Goal: Information Seeking & Learning: Learn about a topic

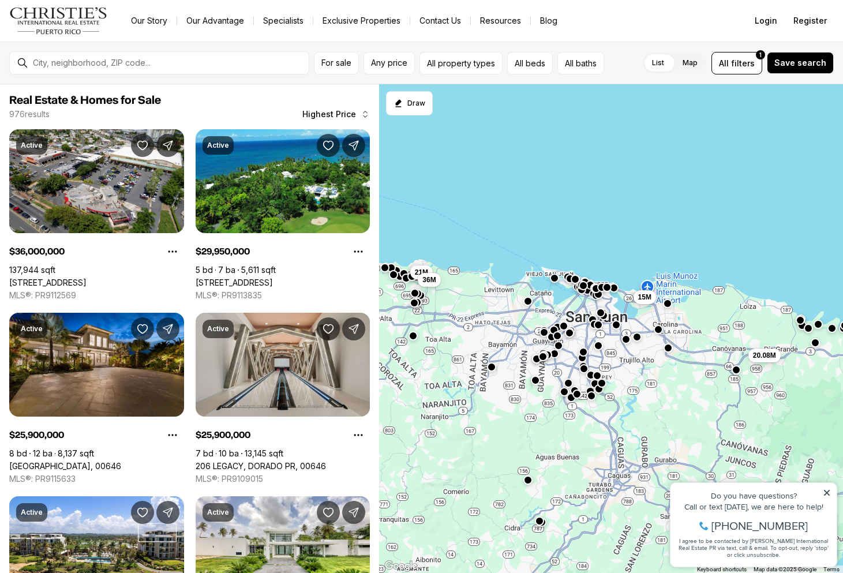
click at [550, 296] on div "15M 20.08M 21M 36M" at bounding box center [611, 328] width 464 height 489
click at [530, 299] on button "button" at bounding box center [528, 300] width 9 height 9
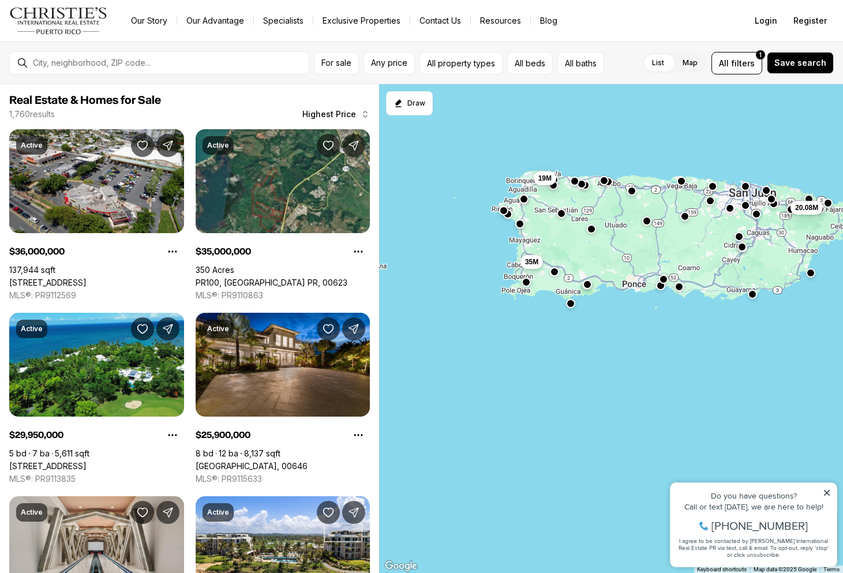
click at [749, 297] on button "button" at bounding box center [753, 294] width 9 height 9
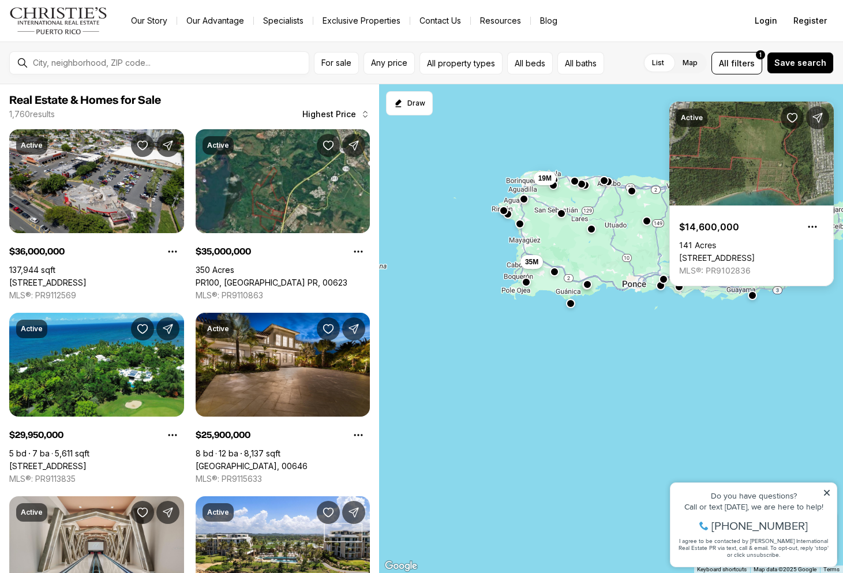
click at [663, 226] on div "20.08M 35M 19M" at bounding box center [611, 328] width 464 height 489
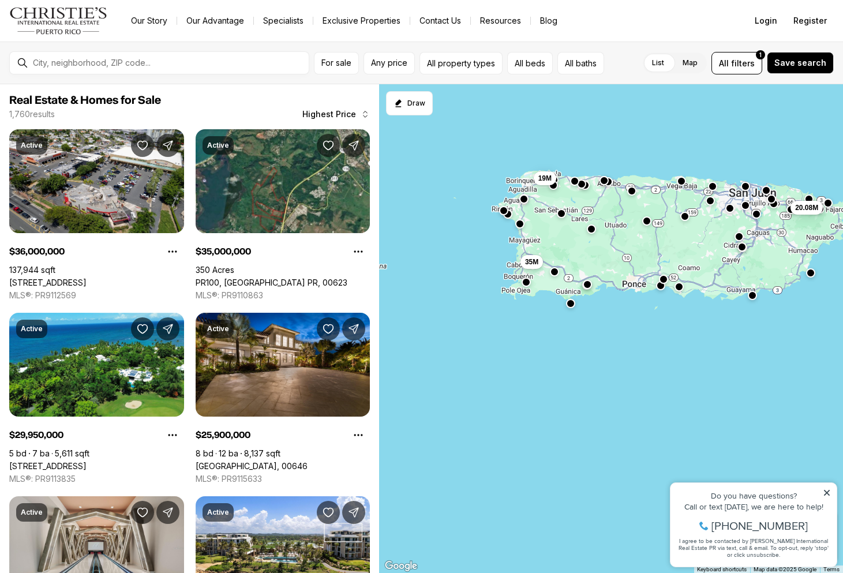
click at [692, 217] on div "20.08M 35M 19M" at bounding box center [611, 328] width 464 height 489
click at [682, 216] on button "button" at bounding box center [685, 215] width 9 height 9
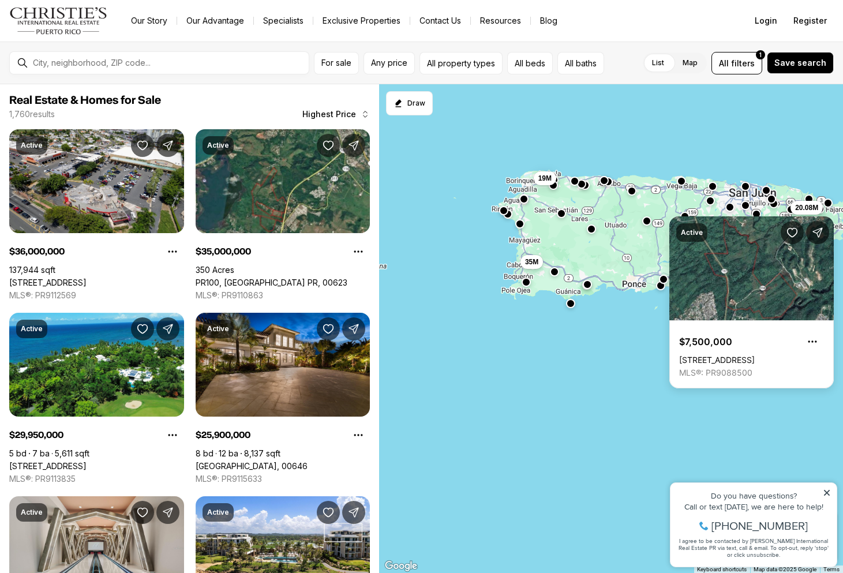
click at [729, 207] on button "button" at bounding box center [730, 207] width 9 height 9
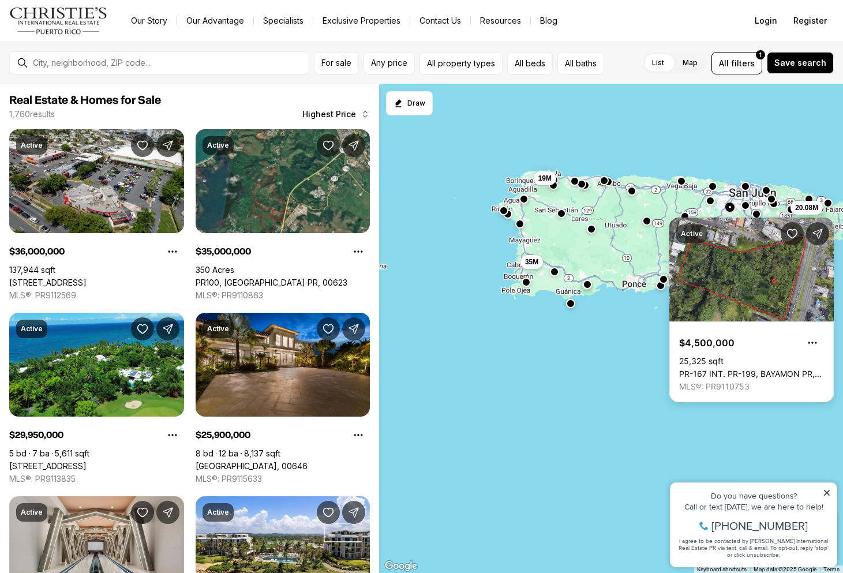
click at [757, 212] on div "Active $4,500,000 25,325 sqft PR-167 INT. [STREET_ADDRESS] MLS®: PR9110753" at bounding box center [752, 305] width 165 height 194
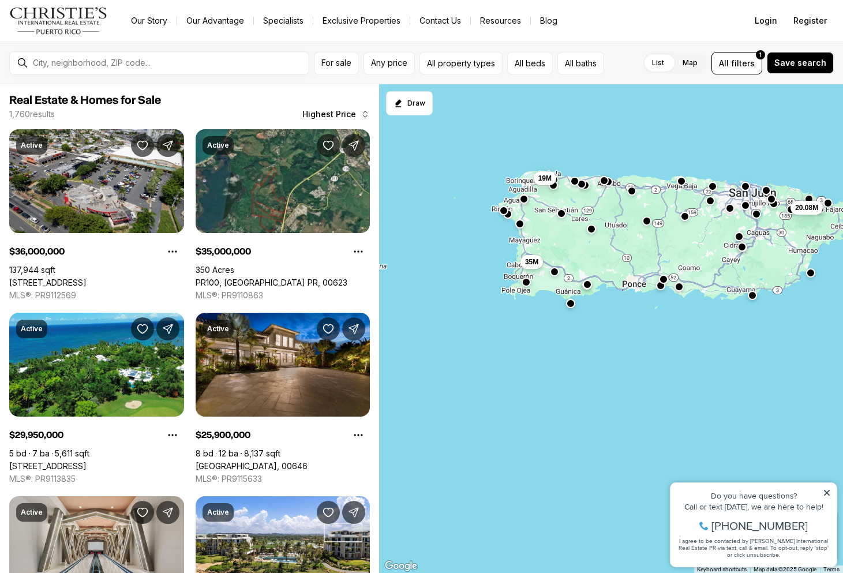
click at [757, 212] on button "button" at bounding box center [757, 214] width 9 height 9
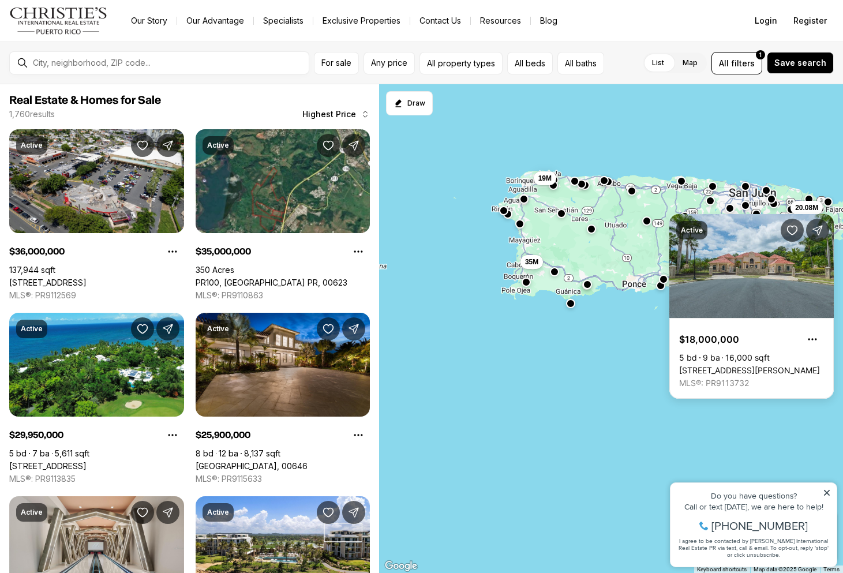
click at [828, 207] on button "button" at bounding box center [828, 201] width 9 height 9
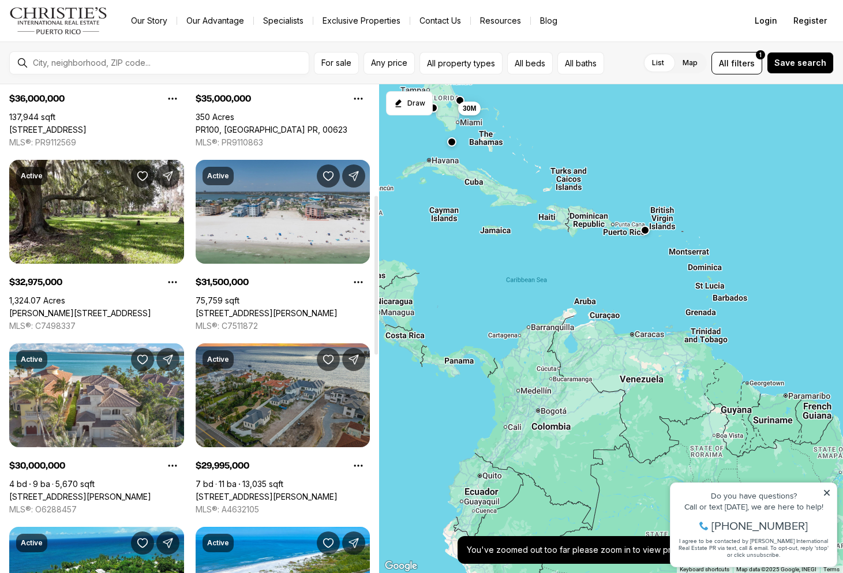
scroll to position [340, 0]
